Goal: Information Seeking & Learning: Learn about a topic

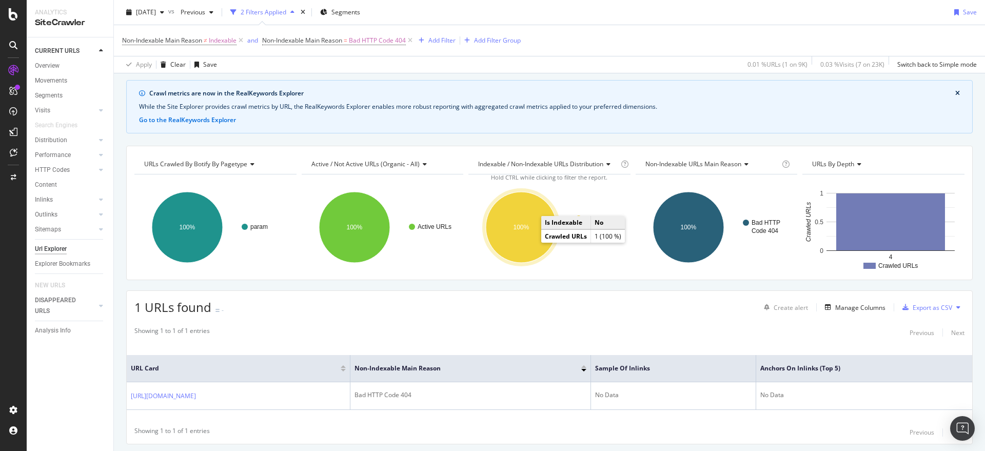
scroll to position [61, 0]
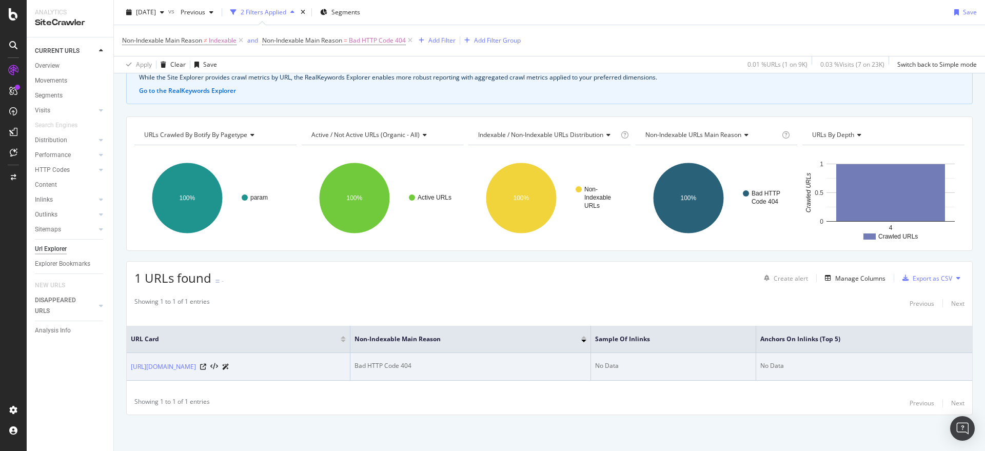
click at [240, 360] on td "[URL][DOMAIN_NAME]" at bounding box center [239, 367] width 224 height 28
click at [196, 366] on link "[URL][DOMAIN_NAME]" at bounding box center [163, 367] width 65 height 10
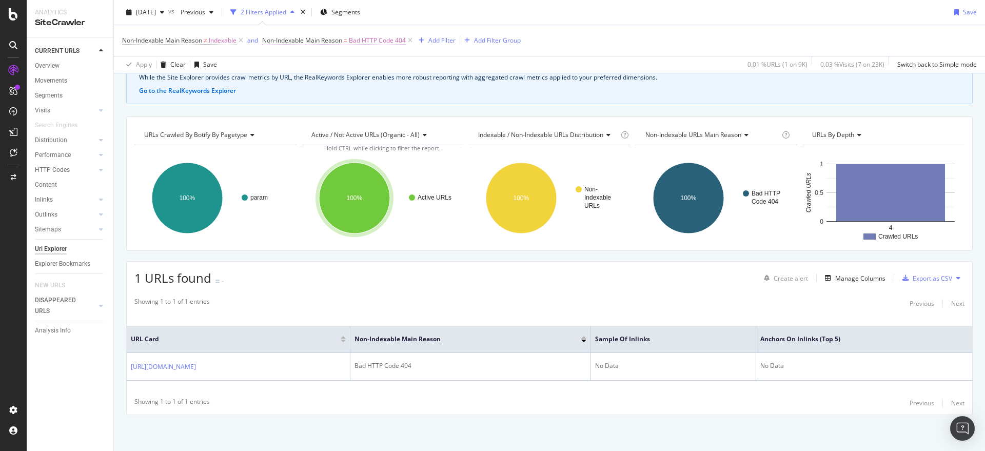
click at [383, 38] on span "Bad HTTP Code 404" at bounding box center [377, 40] width 57 height 14
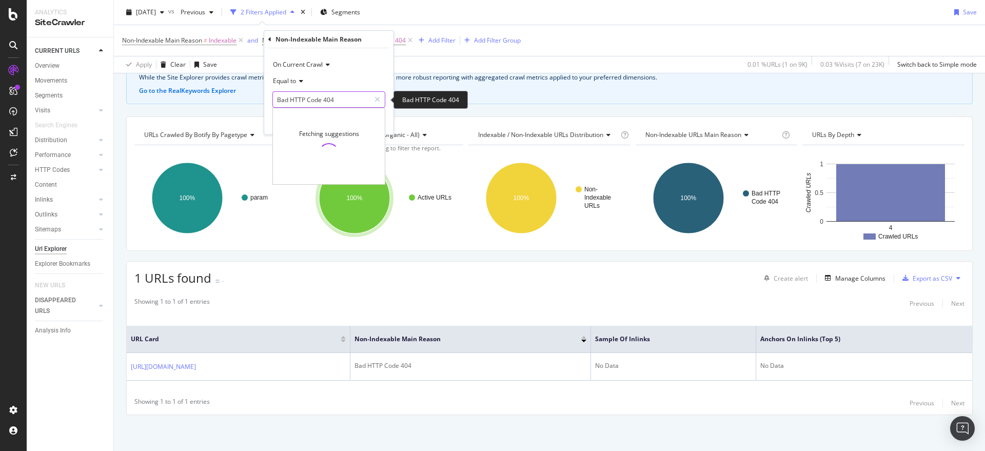
click at [333, 104] on input "Bad HTTP Code 404" at bounding box center [321, 99] width 97 height 16
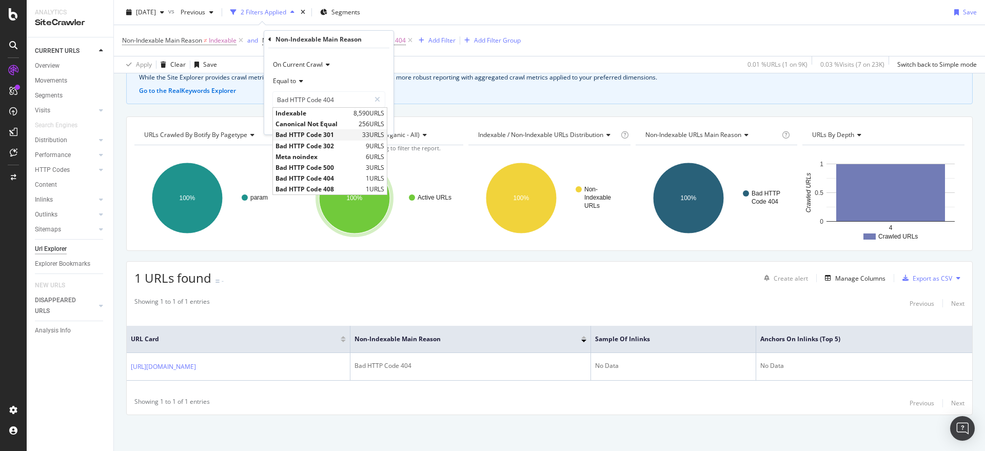
click at [339, 137] on span "Bad HTTP Code 301" at bounding box center [318, 134] width 84 height 9
type input "Bad HTTP Code 301"
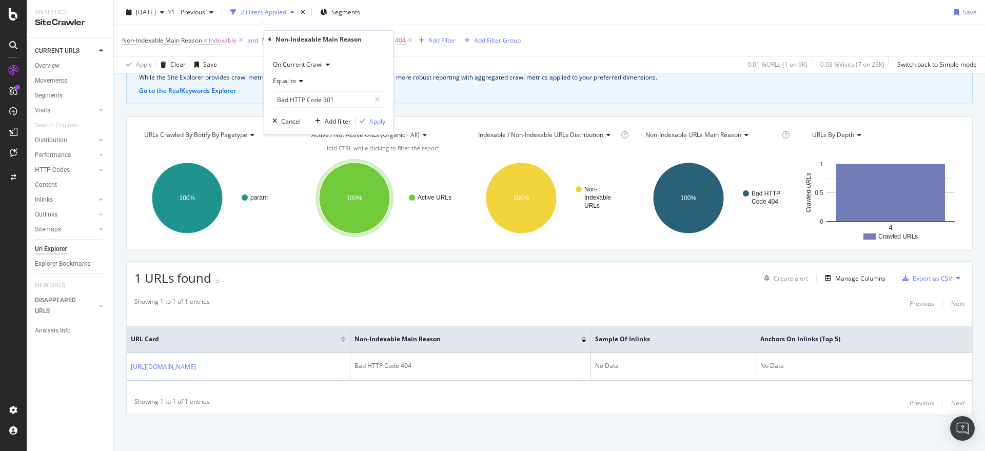
click at [296, 75] on div "Equal to" at bounding box center [328, 81] width 113 height 16
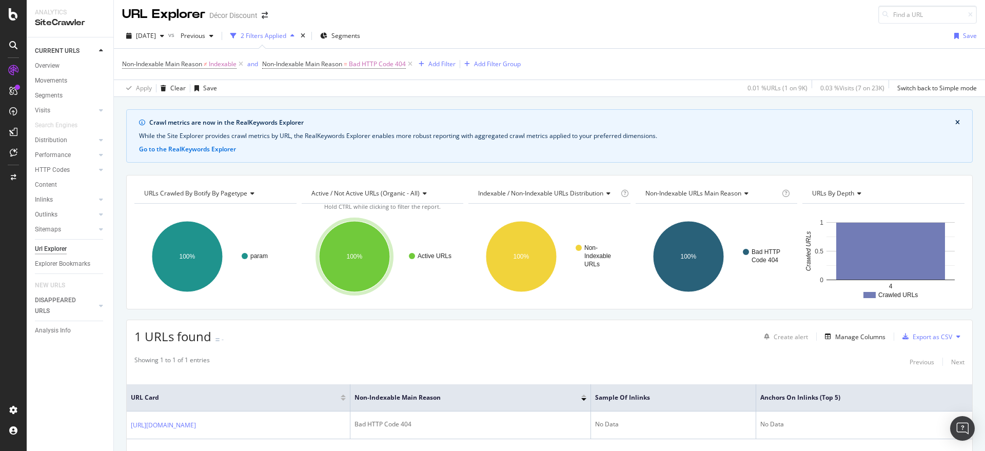
scroll to position [0, 0]
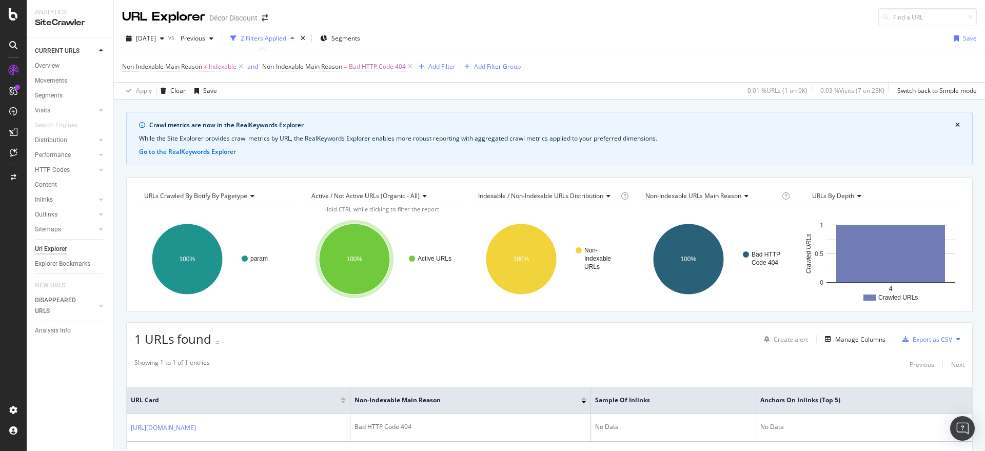
click at [374, 69] on span "Bad HTTP Code 404" at bounding box center [377, 67] width 57 height 14
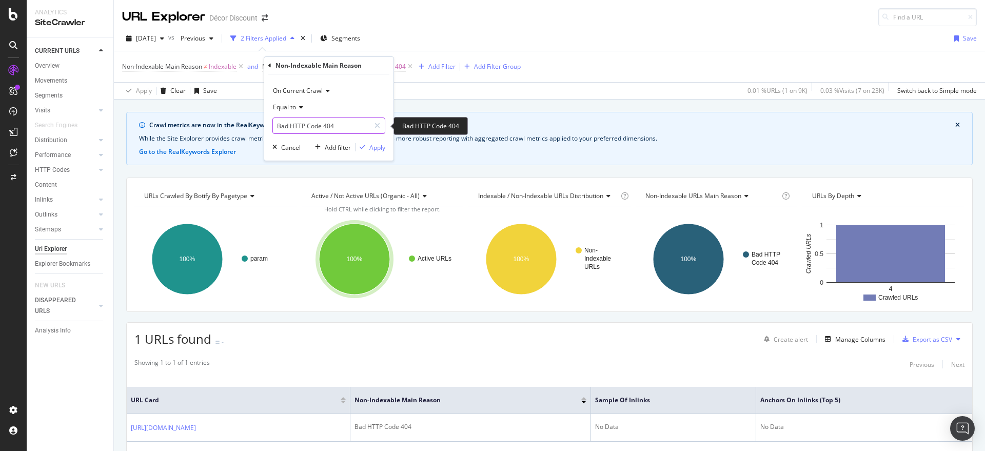
click at [330, 124] on input "Bad HTTP Code 404" at bounding box center [321, 126] width 97 height 16
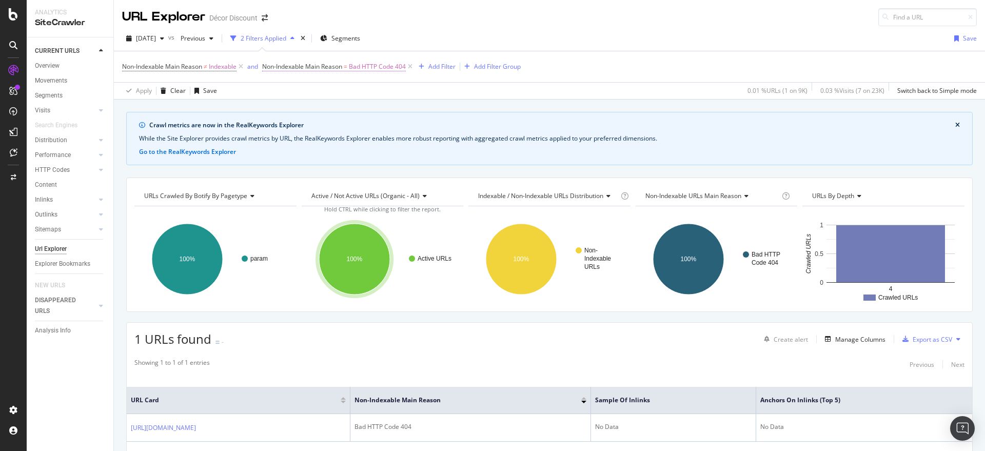
click at [344, 66] on span "Non-Indexable Main Reason = Bad HTTP Code 404" at bounding box center [334, 66] width 144 height 9
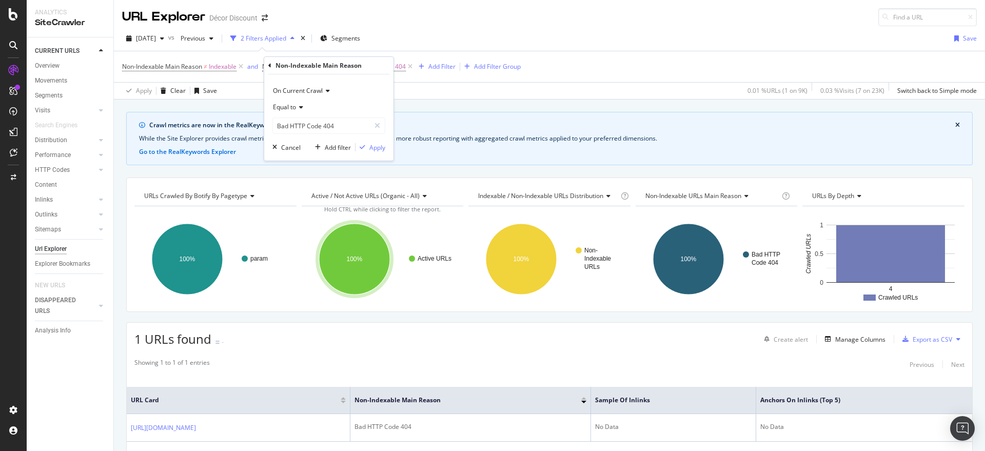
click at [284, 105] on span "Equal to" at bounding box center [284, 107] width 23 height 9
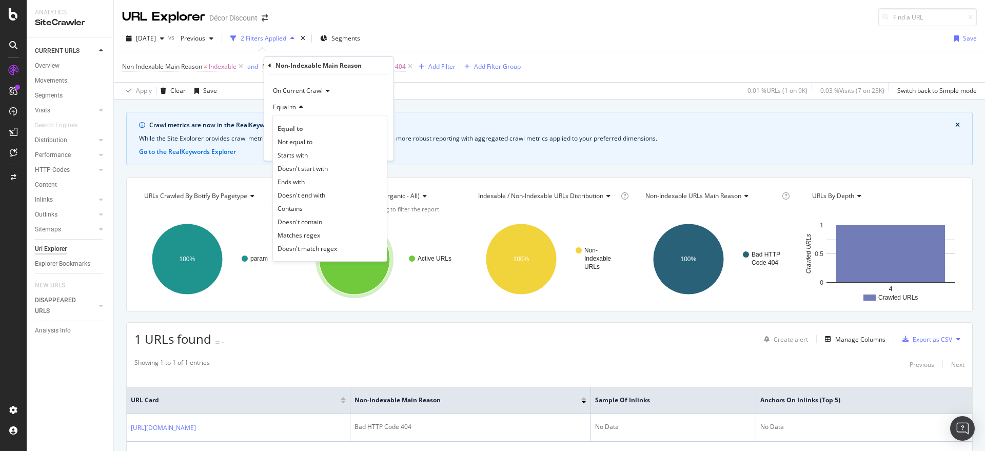
click at [244, 81] on div "Non-Indexable Main Reason ≠ Indexable and Non-Indexable Main Reason = Bad HTTP …" at bounding box center [549, 66] width 855 height 31
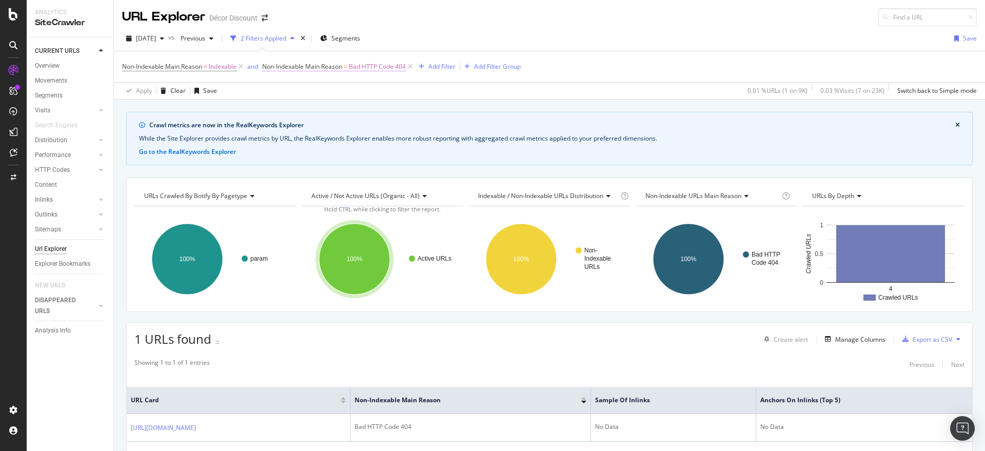
click at [397, 70] on span "Bad HTTP Code 404" at bounding box center [377, 67] width 57 height 14
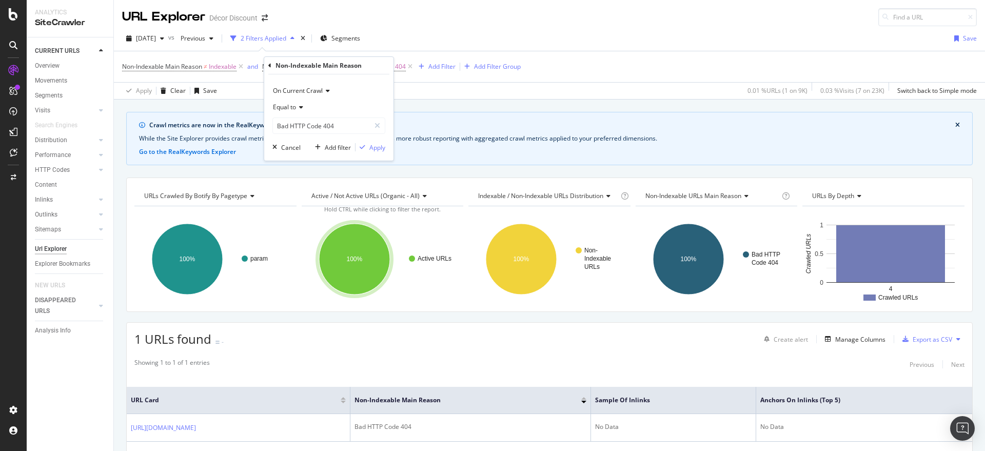
click at [425, 101] on div "Crawl metrics are now in the RealKeywords Explorer While the Site Explorer prov…" at bounding box center [549, 112] width 871 height 25
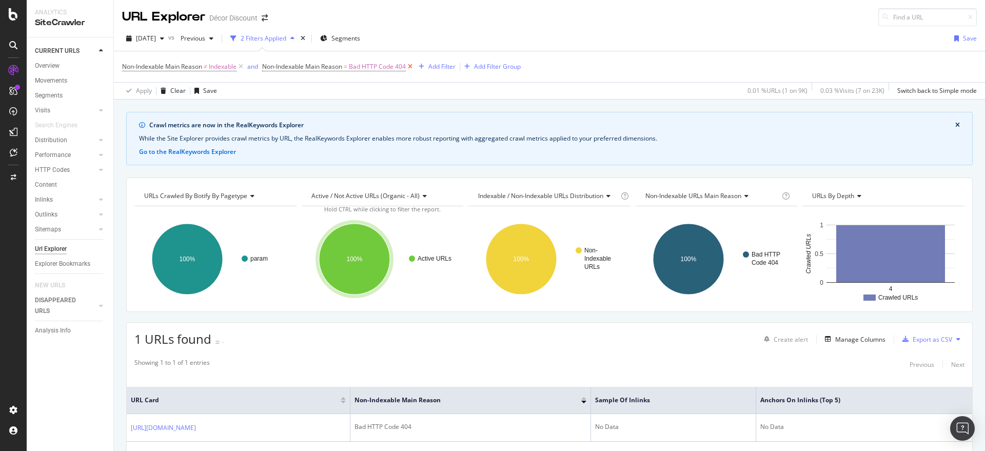
click at [414, 65] on icon at bounding box center [410, 67] width 9 height 10
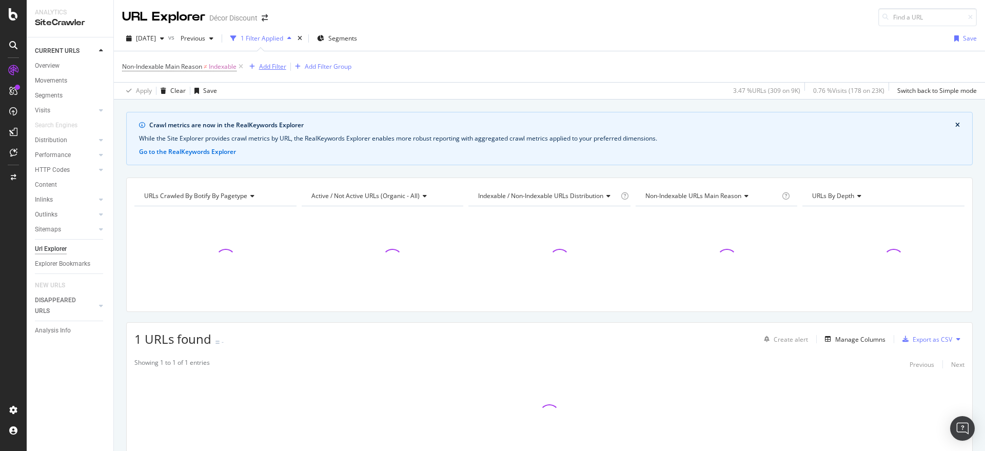
click at [280, 62] on div "Add Filter" at bounding box center [272, 66] width 27 height 9
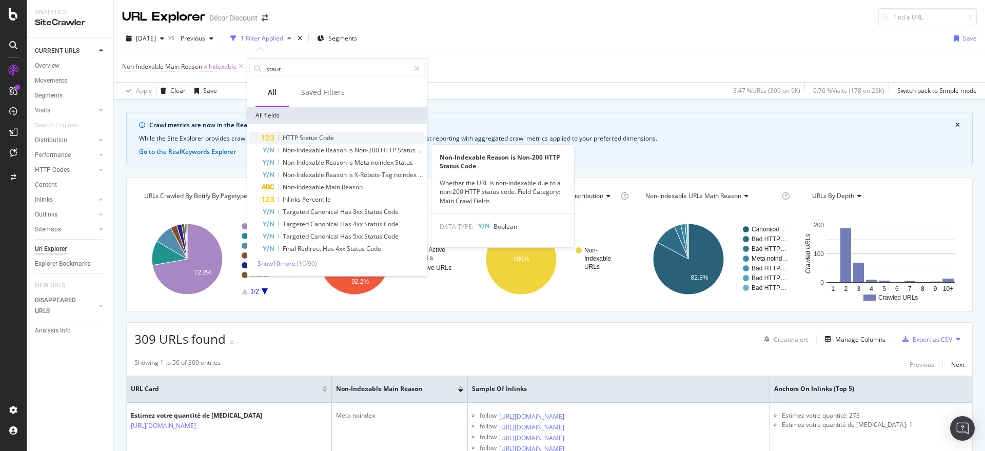
type input "staut"
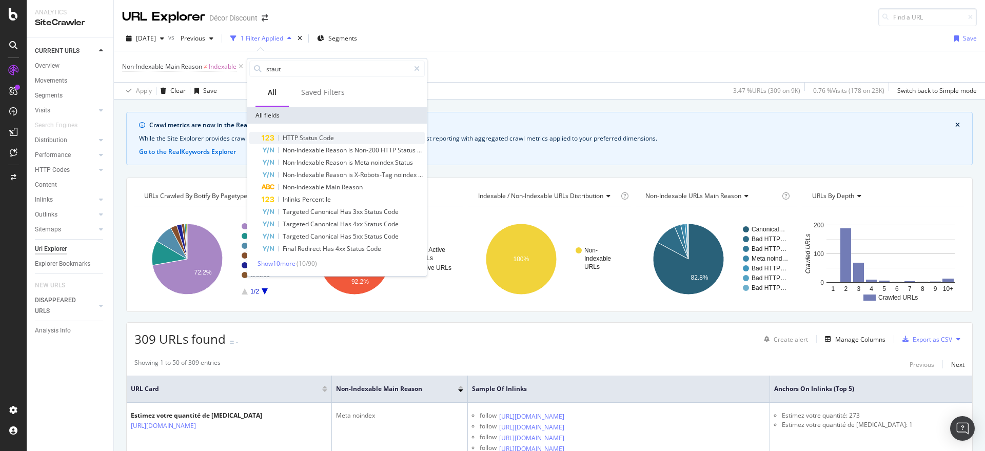
click at [331, 143] on div "HTTP Status Code" at bounding box center [343, 138] width 163 height 12
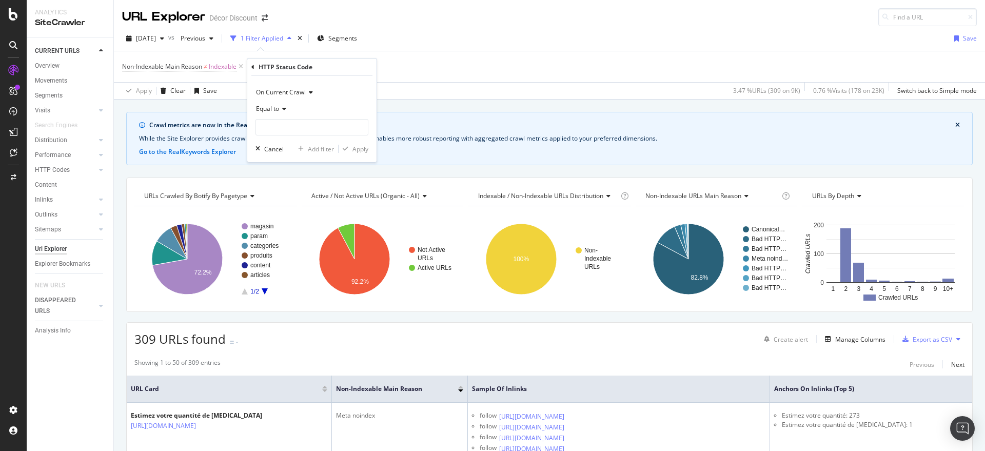
click at [276, 107] on span "Equal to" at bounding box center [267, 108] width 23 height 9
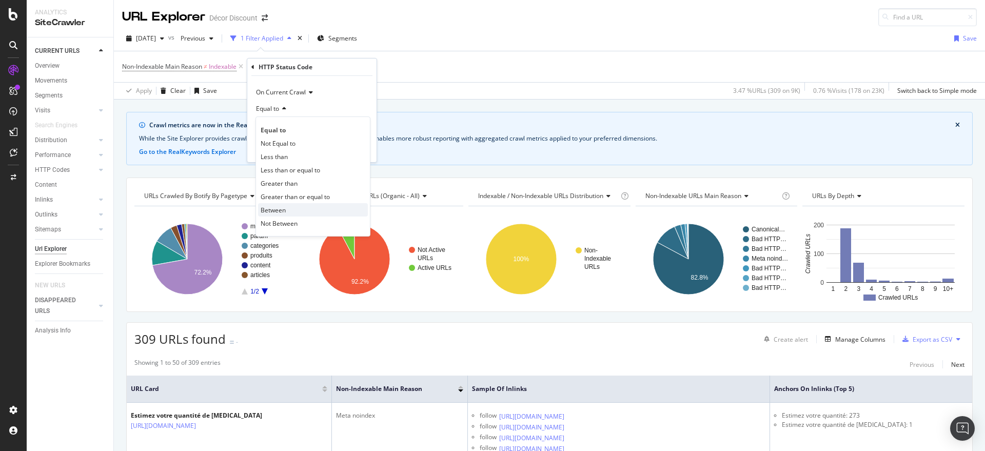
click at [296, 207] on div "Between" at bounding box center [313, 209] width 110 height 13
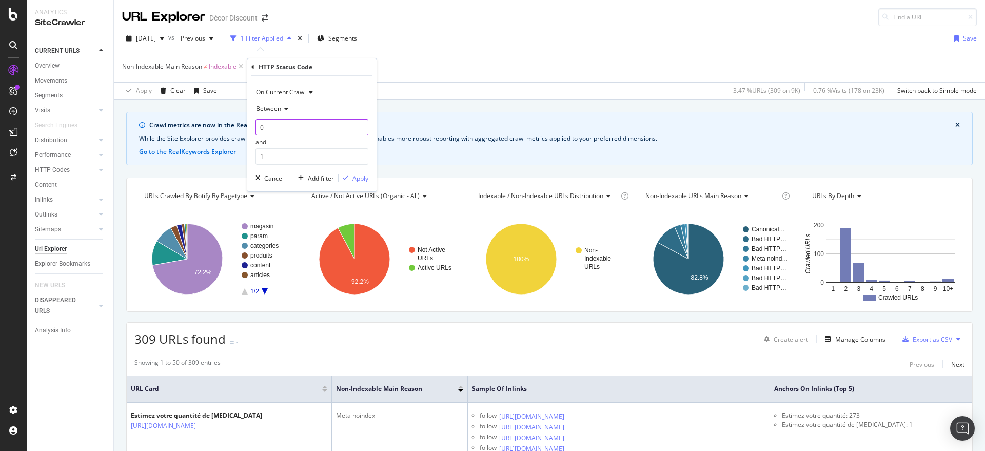
drag, startPoint x: 302, startPoint y: 121, endPoint x: 246, endPoint y: 121, distance: 55.9
click at [246, 121] on body "Analytics SiteCrawler CURRENT URLS Overview Movements Segments Visits Analysis …" at bounding box center [492, 225] width 985 height 451
type input "0"
type input "301"
drag, startPoint x: 263, startPoint y: 156, endPoint x: 250, endPoint y: 157, distance: 12.9
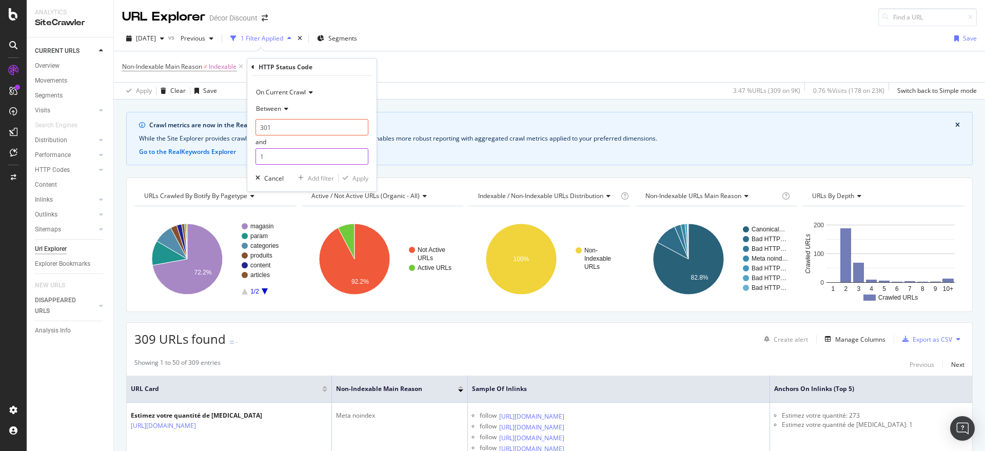
click at [250, 157] on div "On Current Crawl Between 301 and 1 Cancel Add filter Apply" at bounding box center [311, 133] width 129 height 115
type input "302"
click at [365, 180] on div "Apply" at bounding box center [361, 178] width 16 height 9
